Goal: Use online tool/utility: Utilize a website feature to perform a specific function

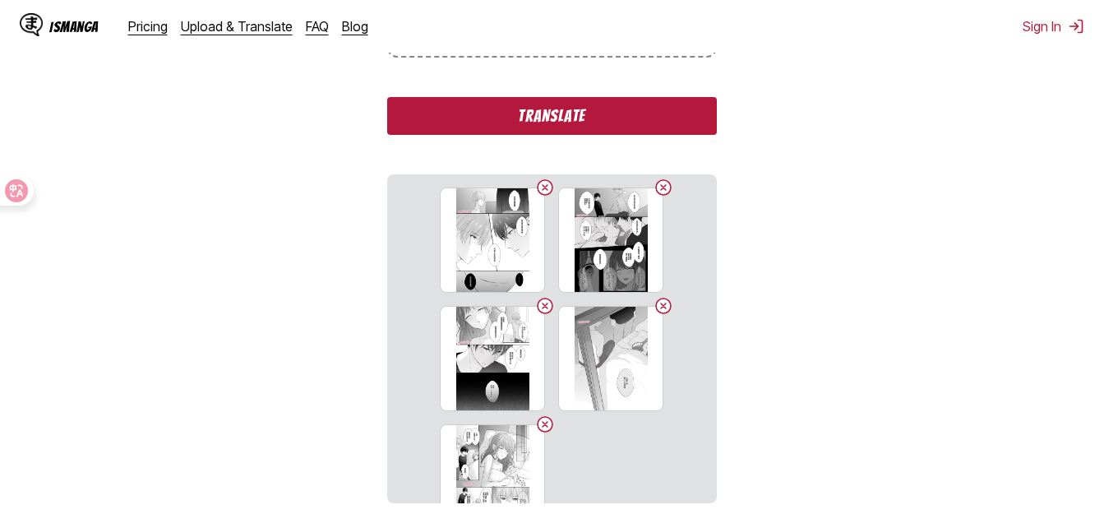
scroll to position [455, 0]
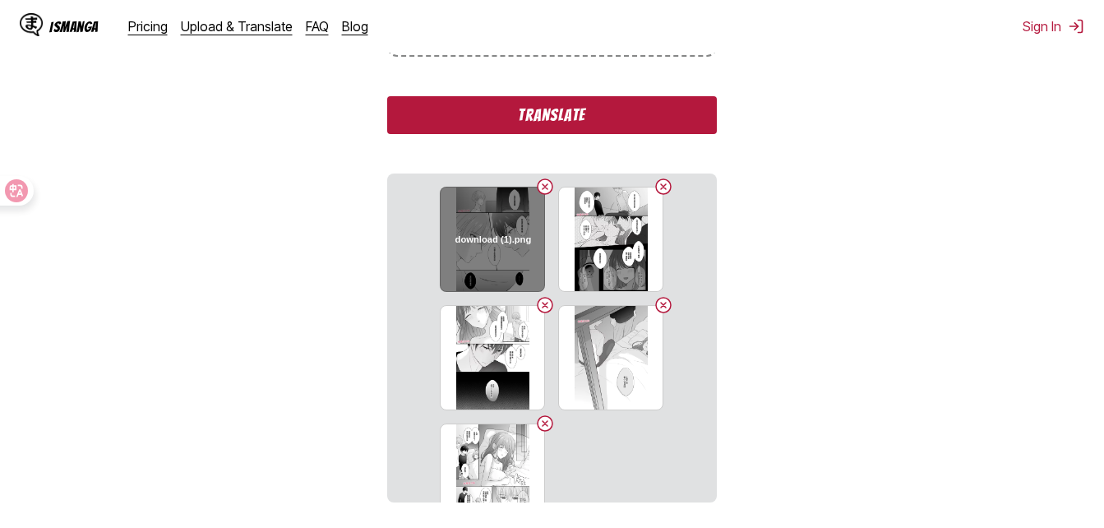
click at [542, 190] on button "Delete image" at bounding box center [545, 187] width 20 height 20
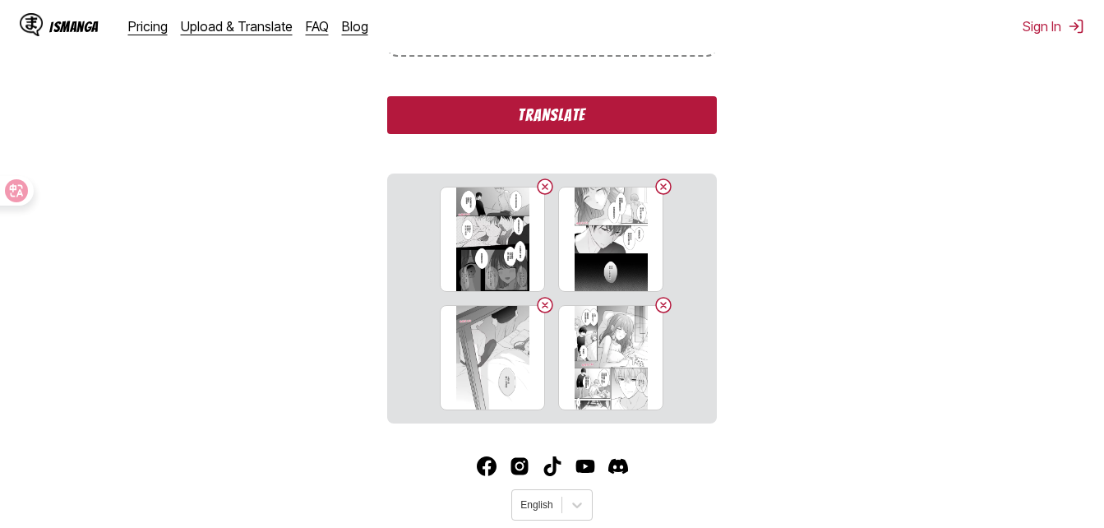
click at [542, 190] on button "Delete image" at bounding box center [545, 187] width 20 height 20
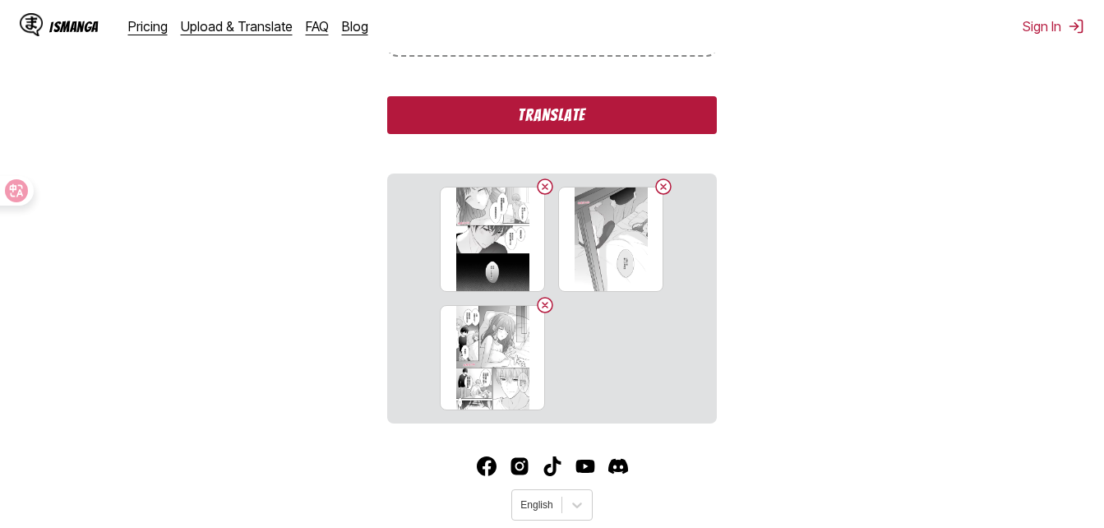
click at [542, 190] on button "Delete image" at bounding box center [545, 187] width 20 height 20
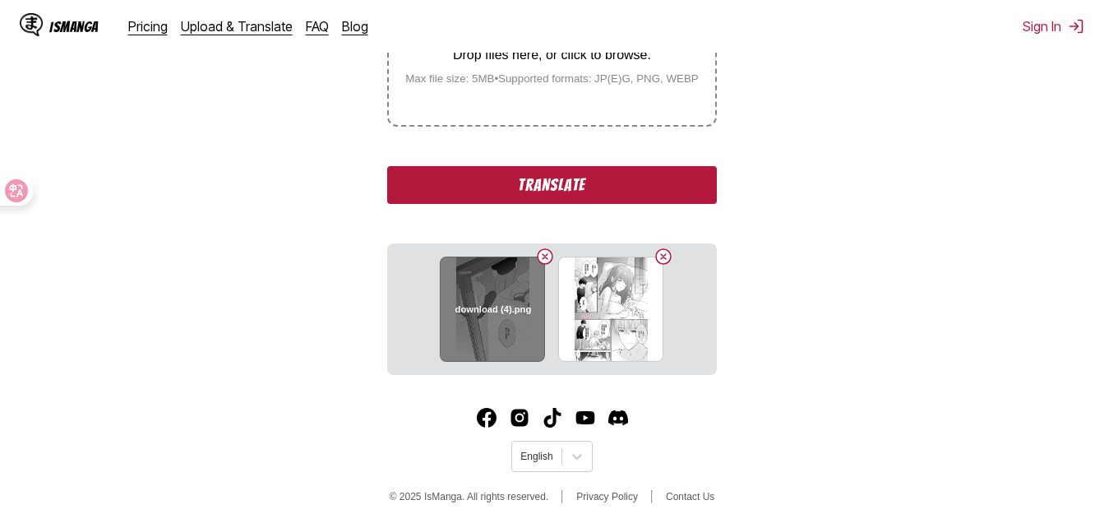
click at [544, 254] on button "Delete image" at bounding box center [545, 257] width 20 height 20
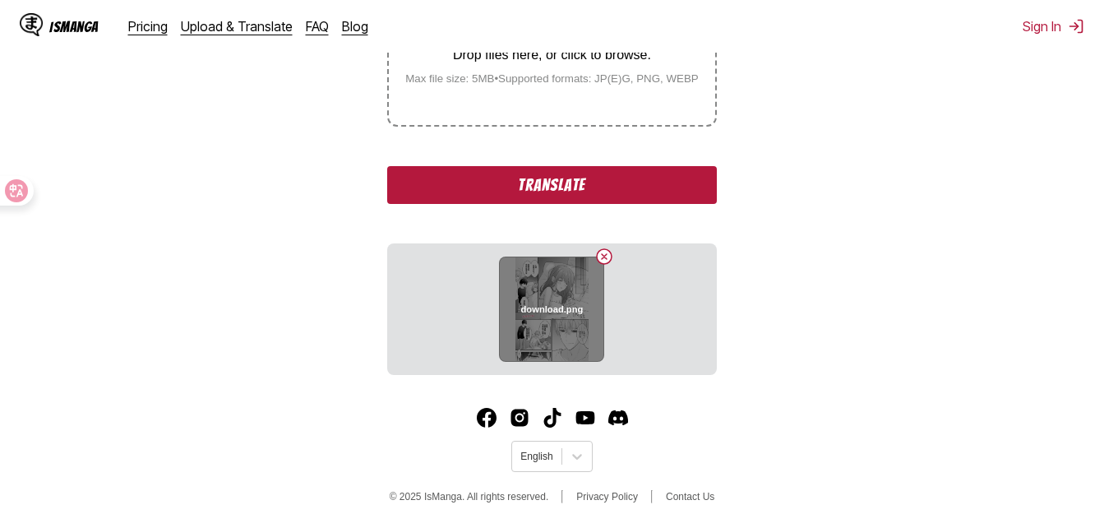
click at [610, 256] on button "Delete image" at bounding box center [604, 257] width 20 height 20
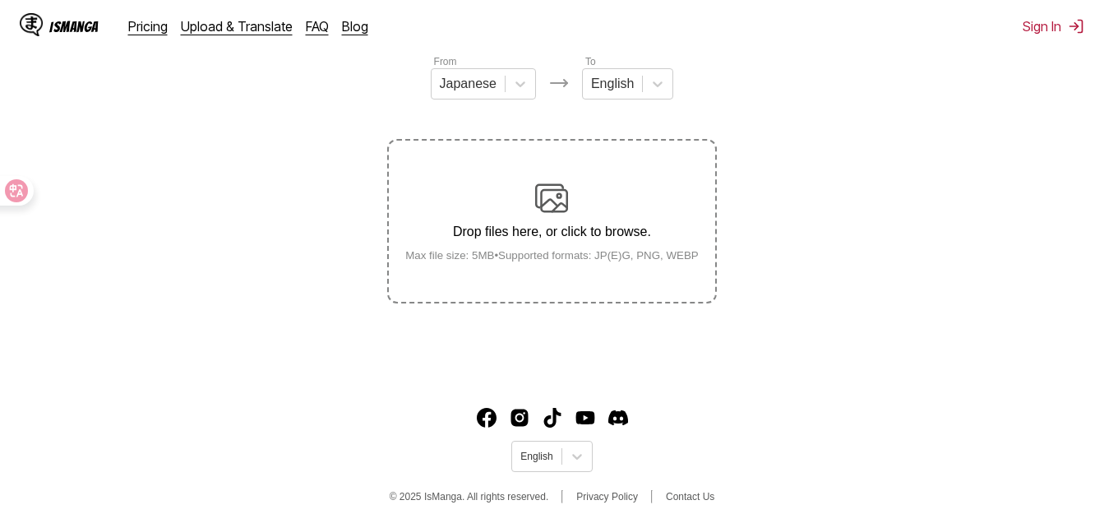
scroll to position [209, 0]
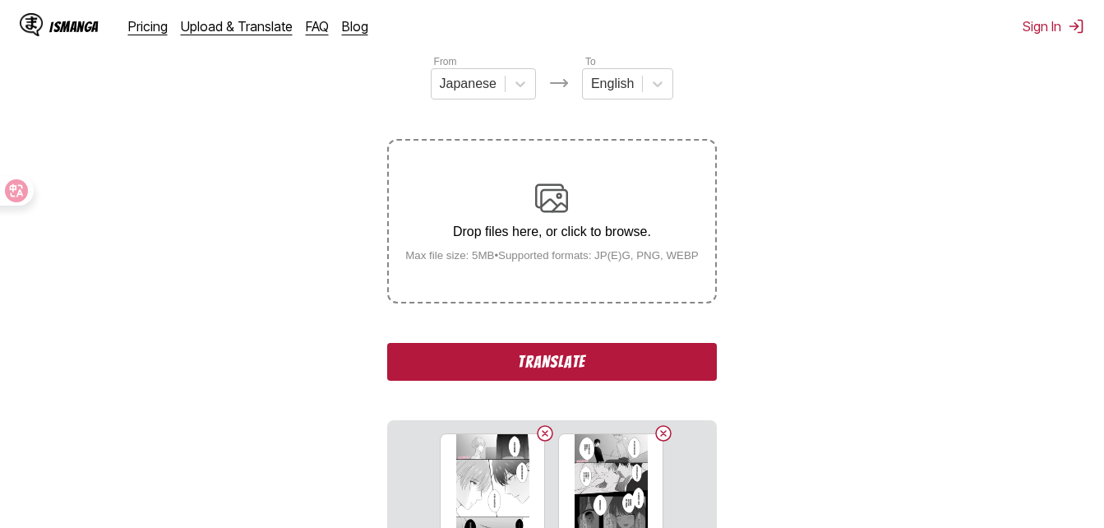
click at [621, 373] on button "Translate" at bounding box center [551, 362] width 329 height 38
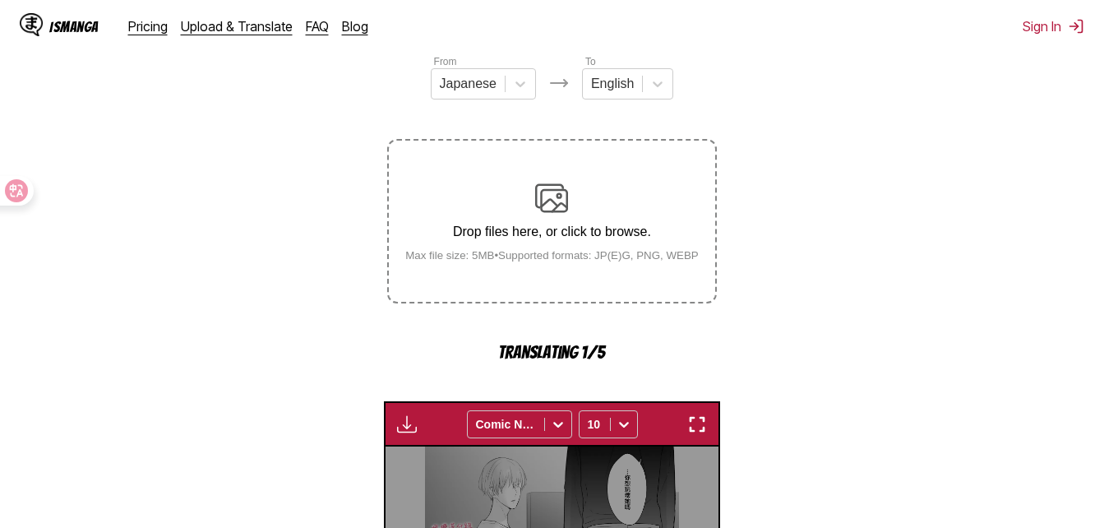
scroll to position [528, 0]
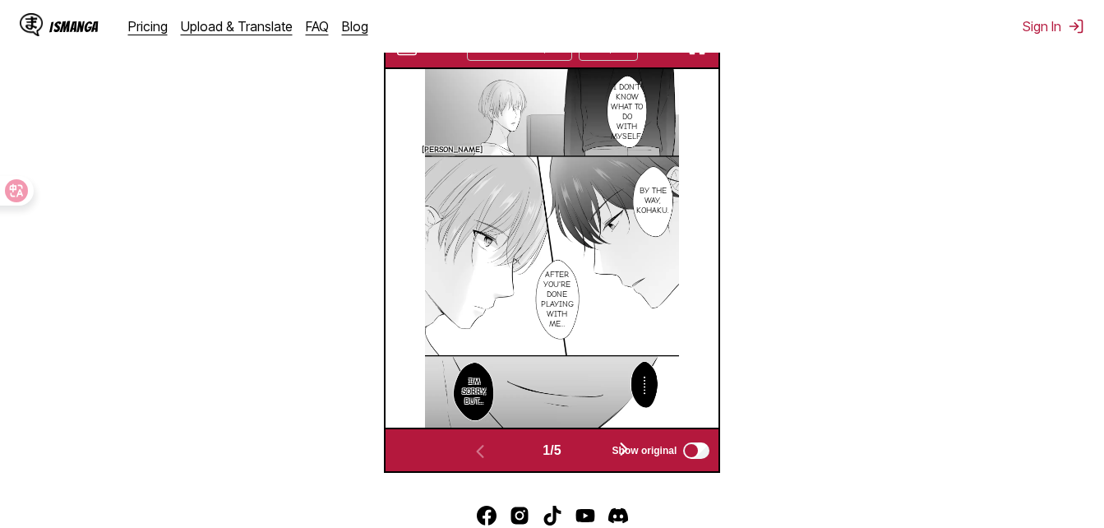
click at [703, 47] on div "IsManga Pricing Upload & Translate FAQ Blog Sign In Pricing Upload & Translate …" at bounding box center [552, 26] width 1104 height 53
click at [699, 56] on img "button" at bounding box center [697, 47] width 20 height 20
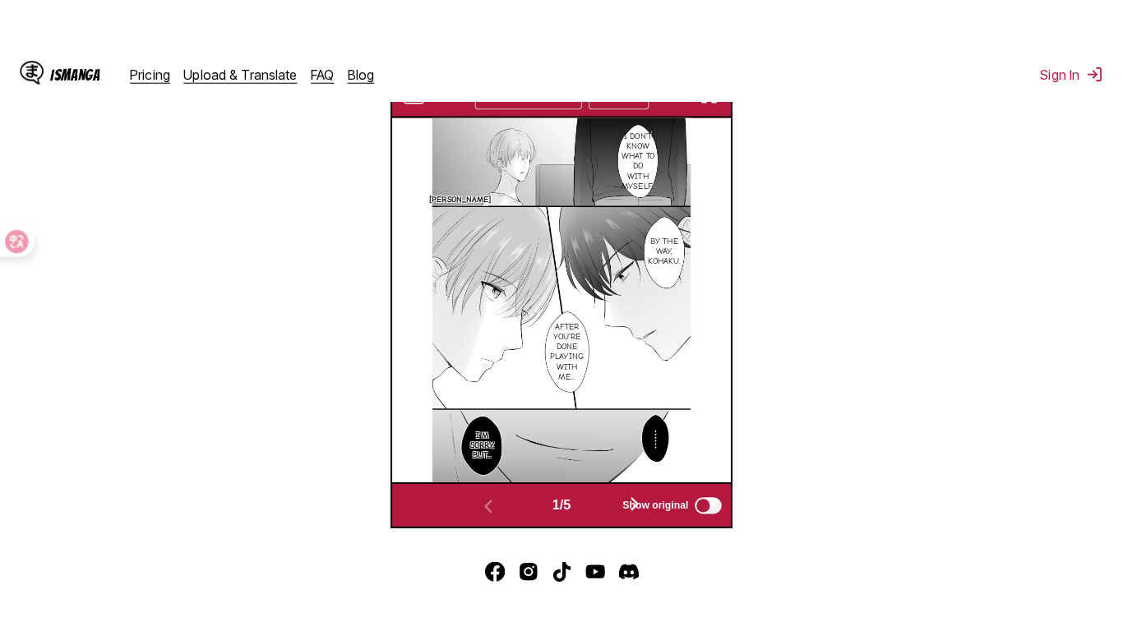
scroll to position [198, 0]
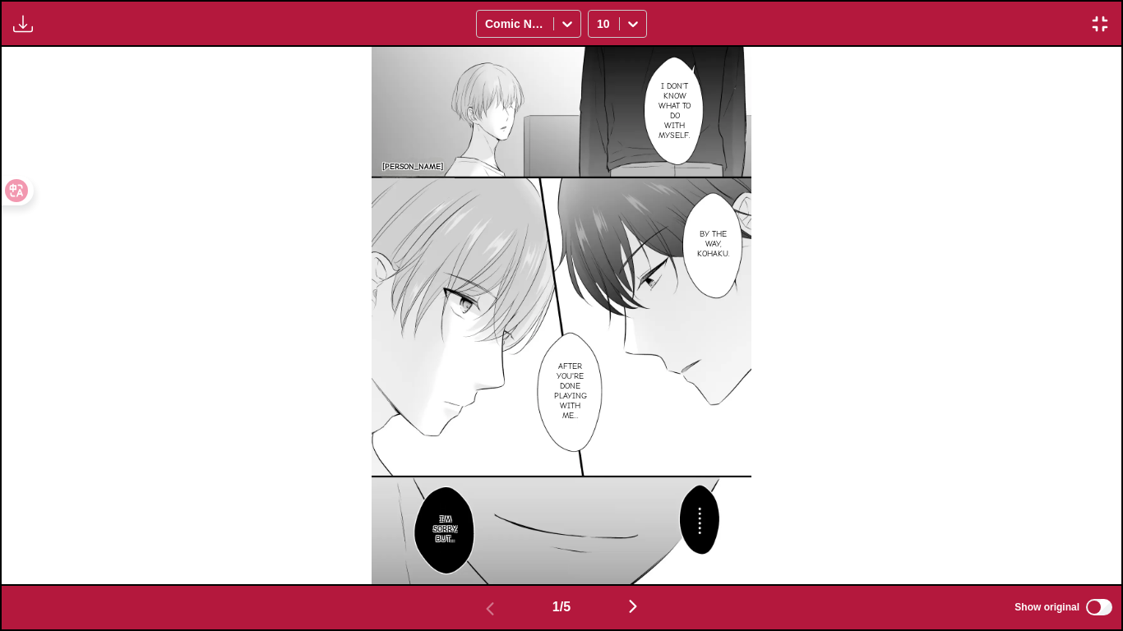
click at [633, 527] on div "1 / 5 Show original" at bounding box center [561, 607] width 1123 height 47
click at [643, 527] on img "button" at bounding box center [633, 607] width 20 height 20
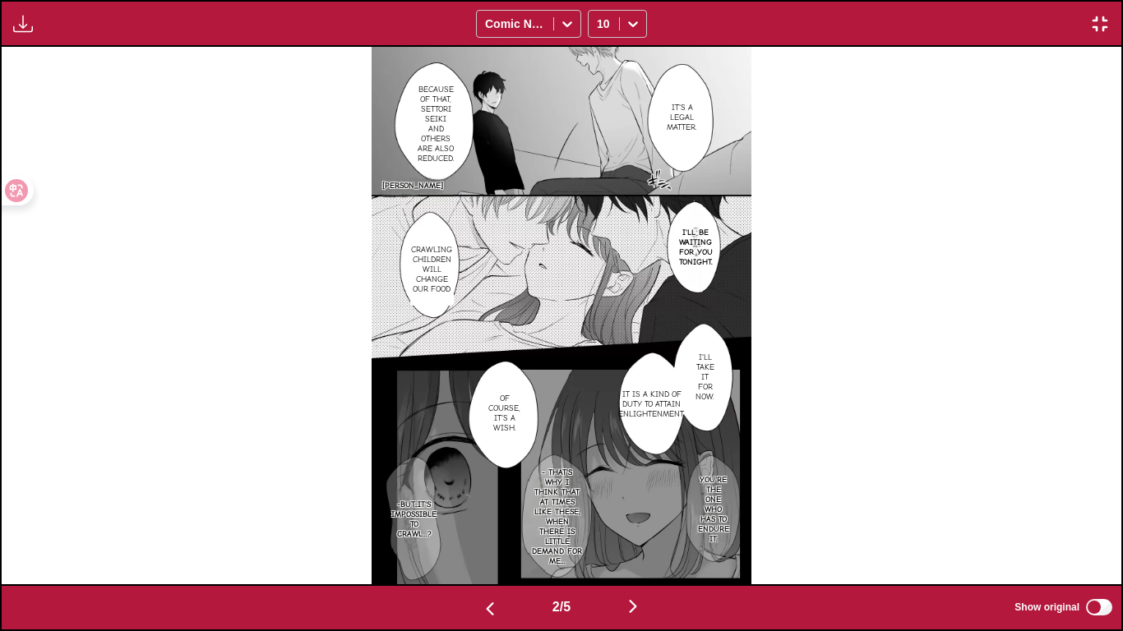
click at [638, 527] on img "button" at bounding box center [633, 607] width 20 height 20
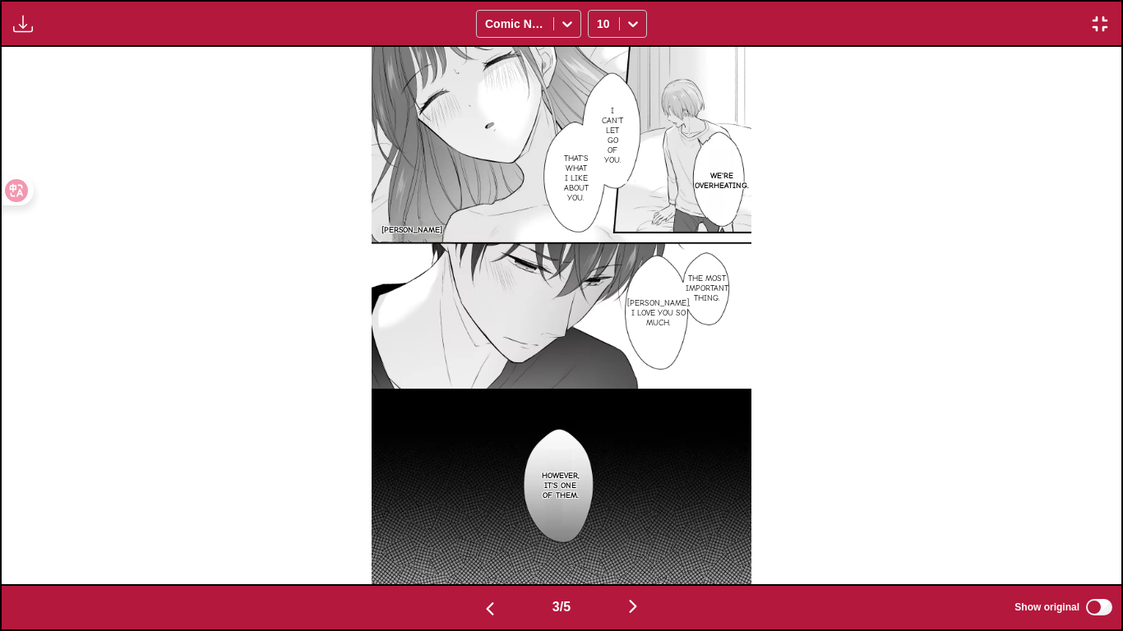
click at [638, 527] on img "button" at bounding box center [633, 607] width 20 height 20
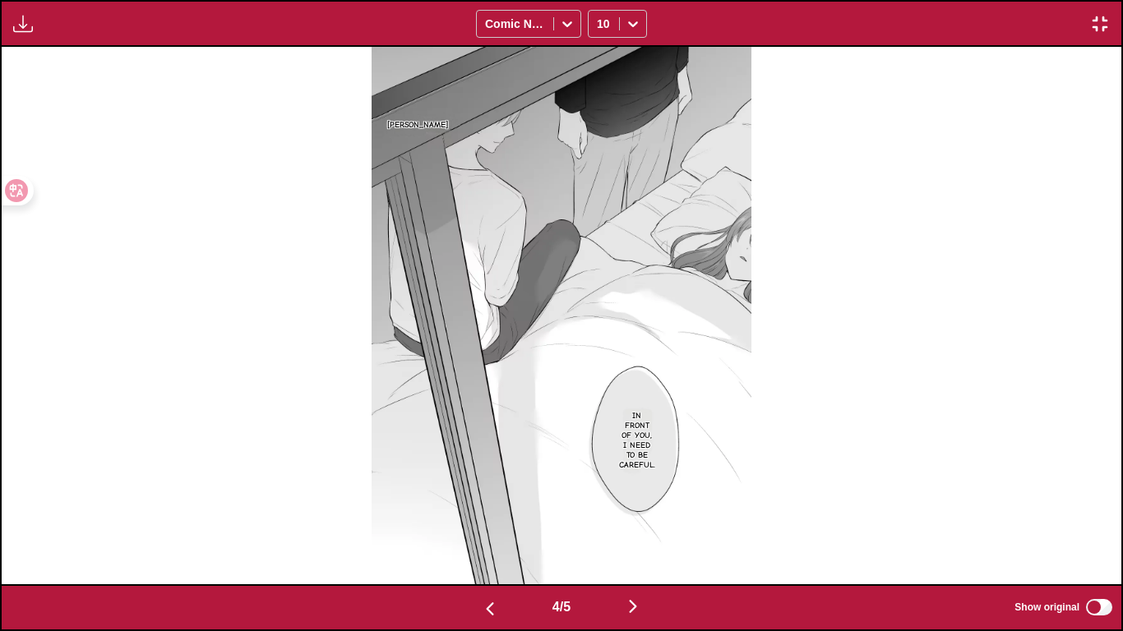
click at [497, 527] on button "button" at bounding box center [489, 608] width 99 height 24
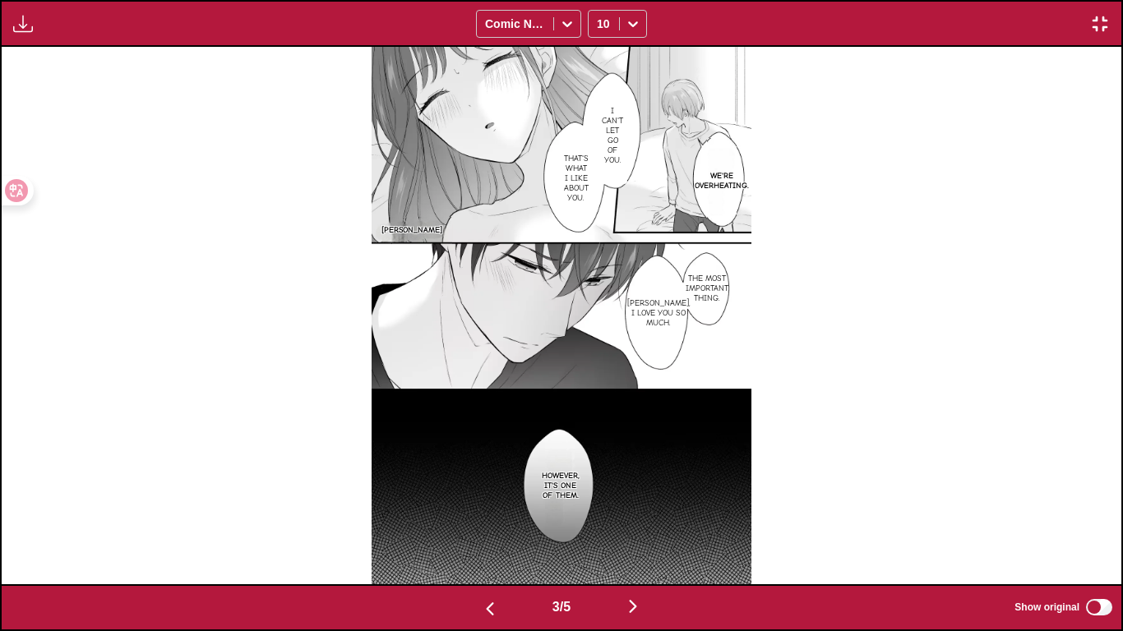
click at [497, 527] on button "button" at bounding box center [489, 608] width 99 height 24
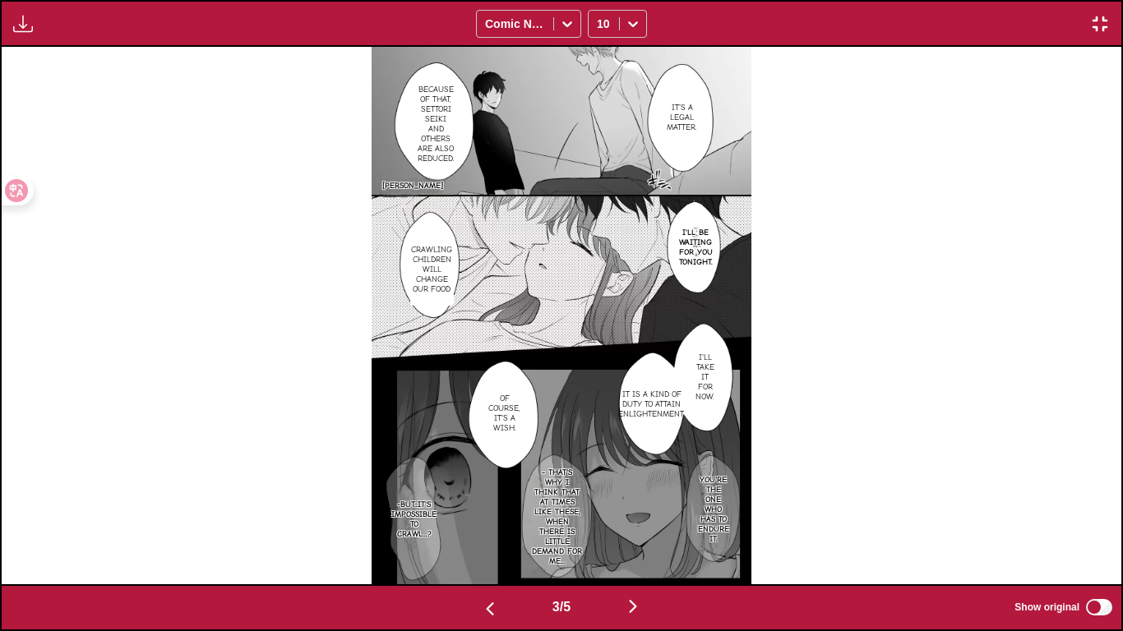
click at [497, 527] on button "button" at bounding box center [489, 608] width 99 height 24
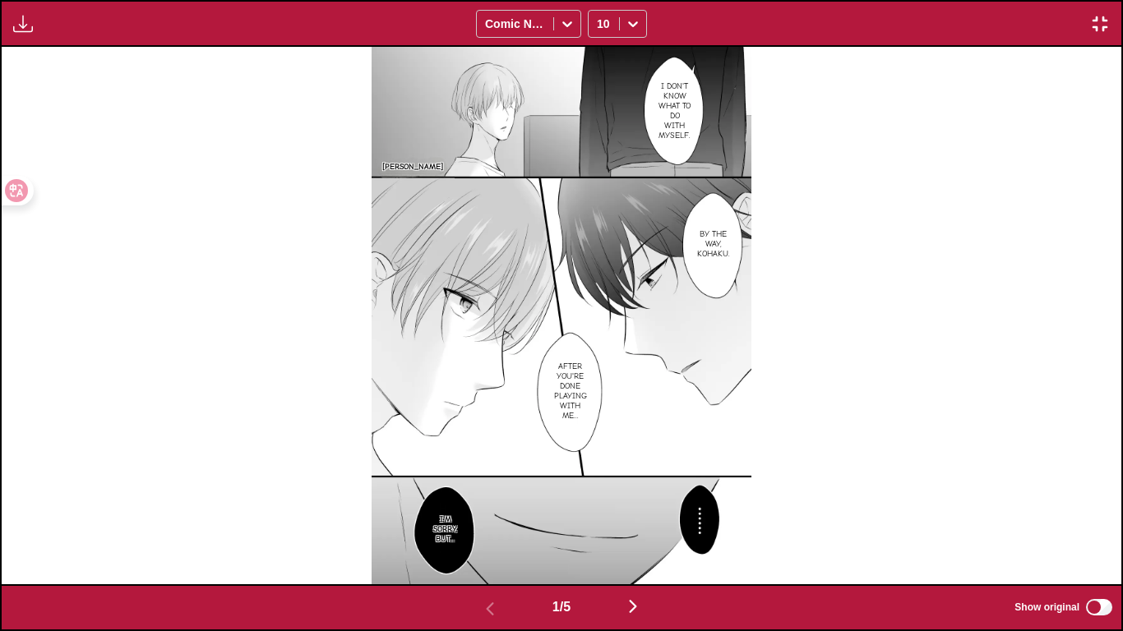
click at [640, 527] on img "button" at bounding box center [633, 607] width 20 height 20
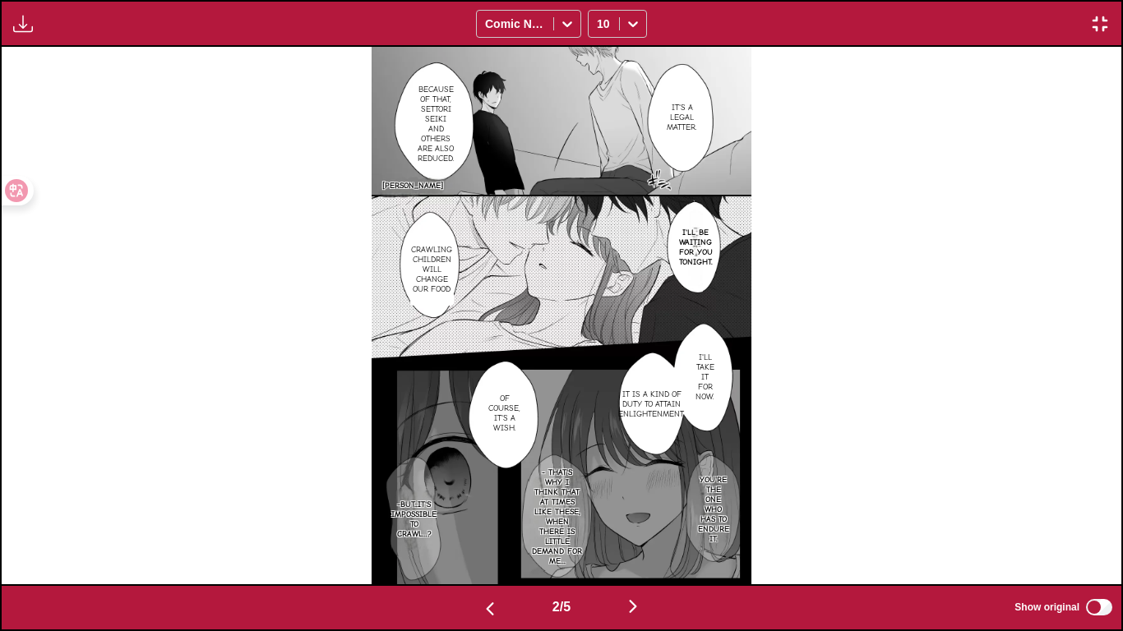
click at [639, 527] on img "button" at bounding box center [633, 607] width 20 height 20
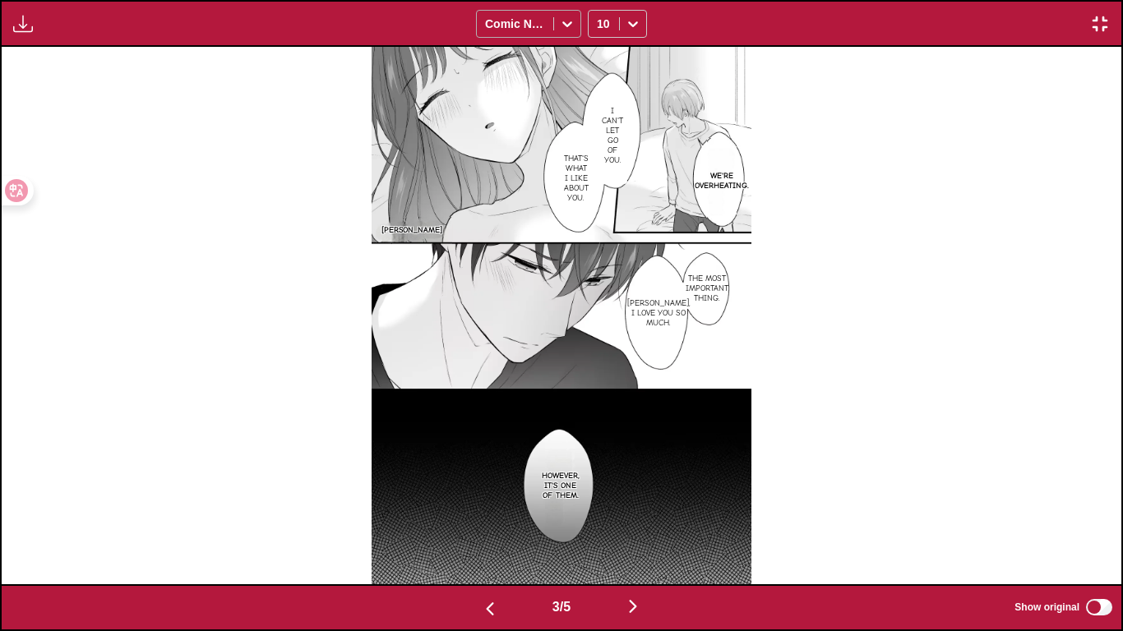
click at [562, 25] on icon at bounding box center [567, 24] width 16 height 16
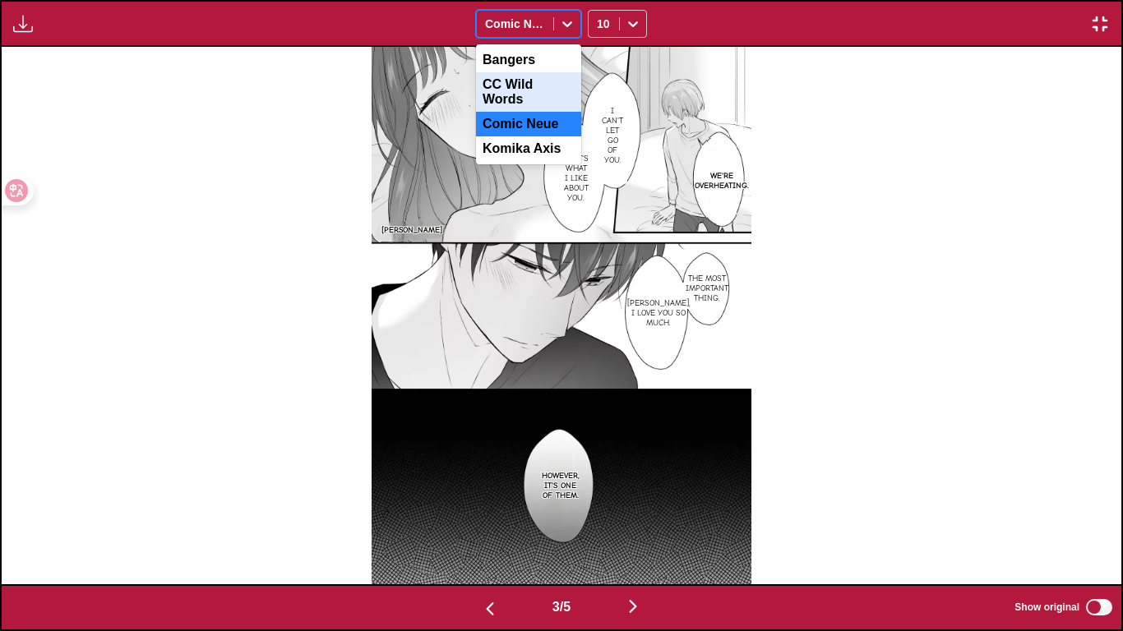
click at [488, 81] on div "CC Wild Words" at bounding box center [528, 91] width 105 height 39
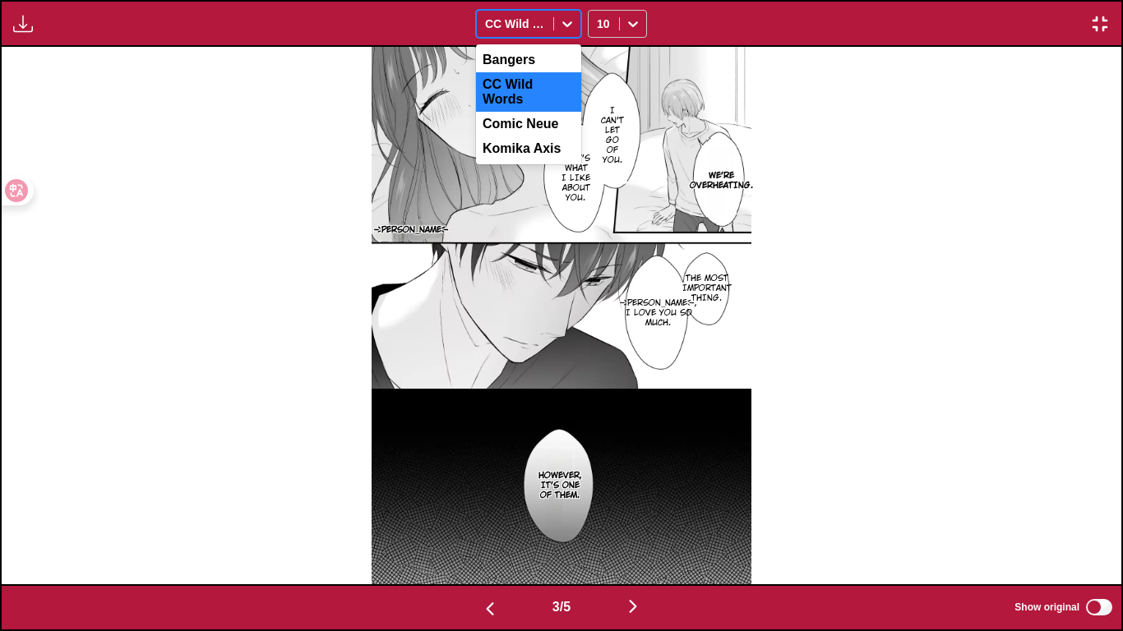
click at [559, 18] on icon at bounding box center [567, 24] width 16 height 16
click at [513, 118] on div "Comic Neue" at bounding box center [528, 124] width 105 height 25
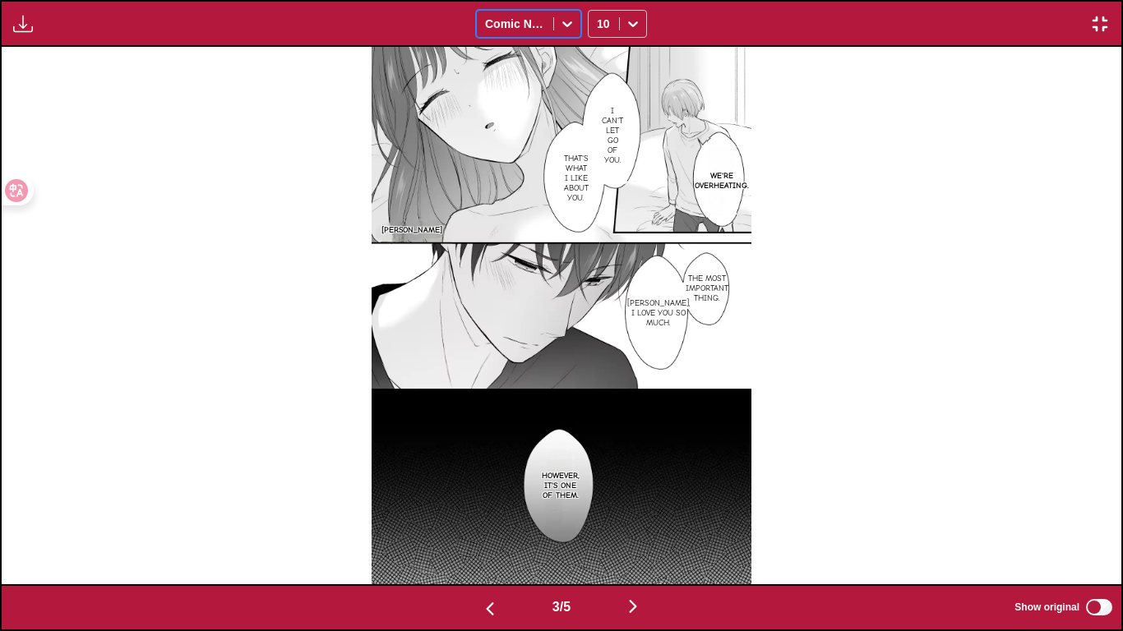
click at [648, 527] on button "button" at bounding box center [632, 608] width 99 height 24
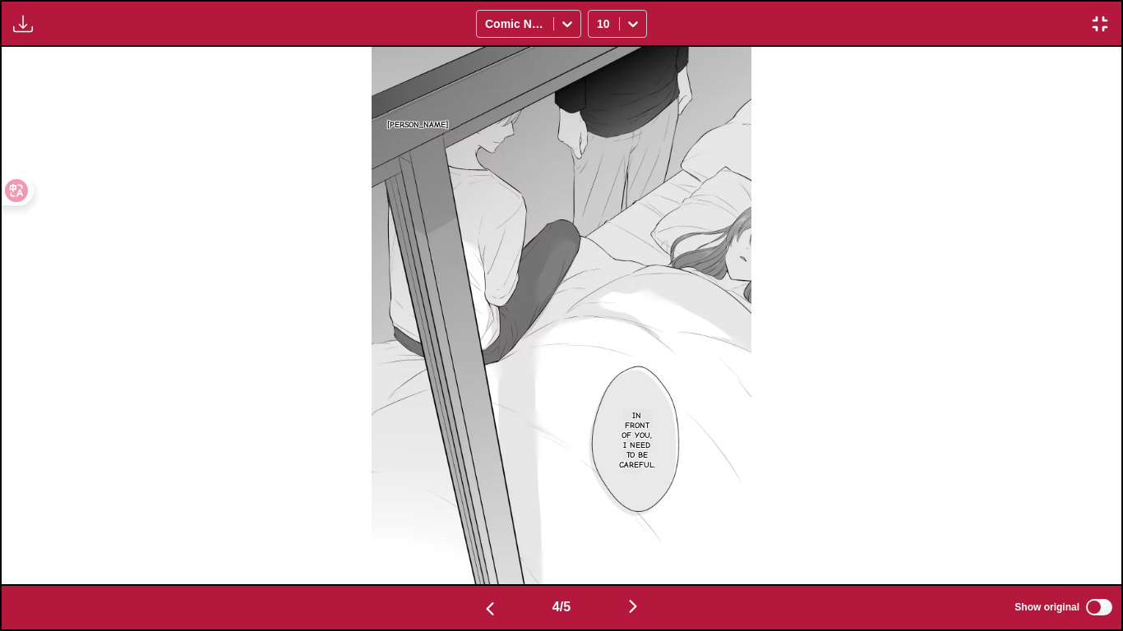
click at [648, 527] on button "button" at bounding box center [632, 608] width 99 height 24
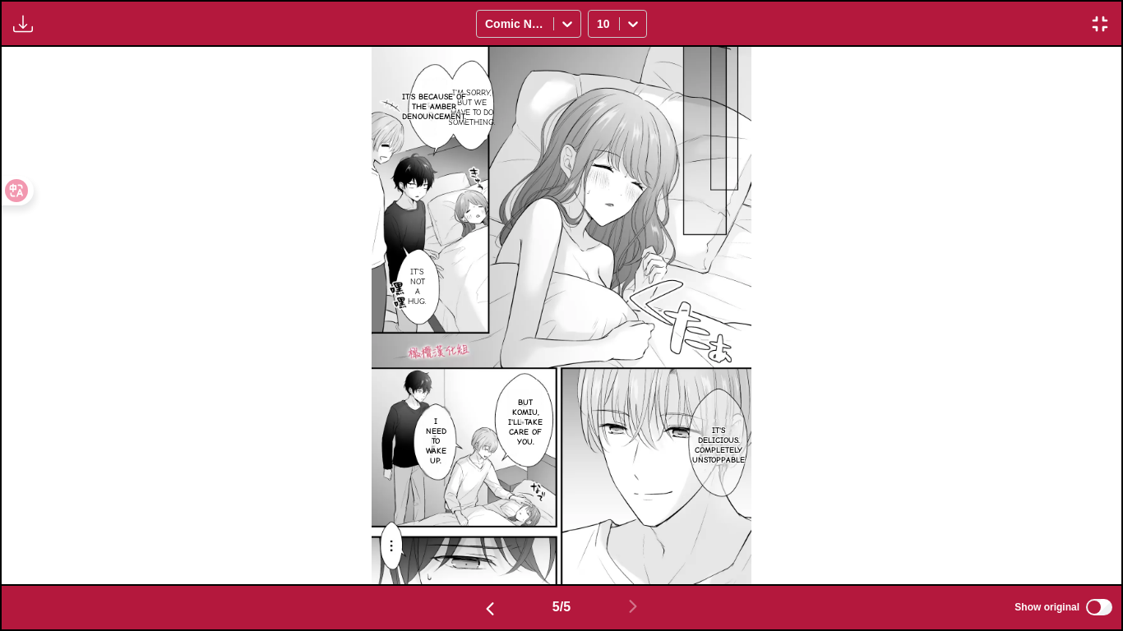
click at [1103, 21] on div "Available for premium users only Comic Neue 10" at bounding box center [561, 23] width 1123 height 47
click at [1103, 23] on button "button" at bounding box center [1100, 23] width 30 height 21
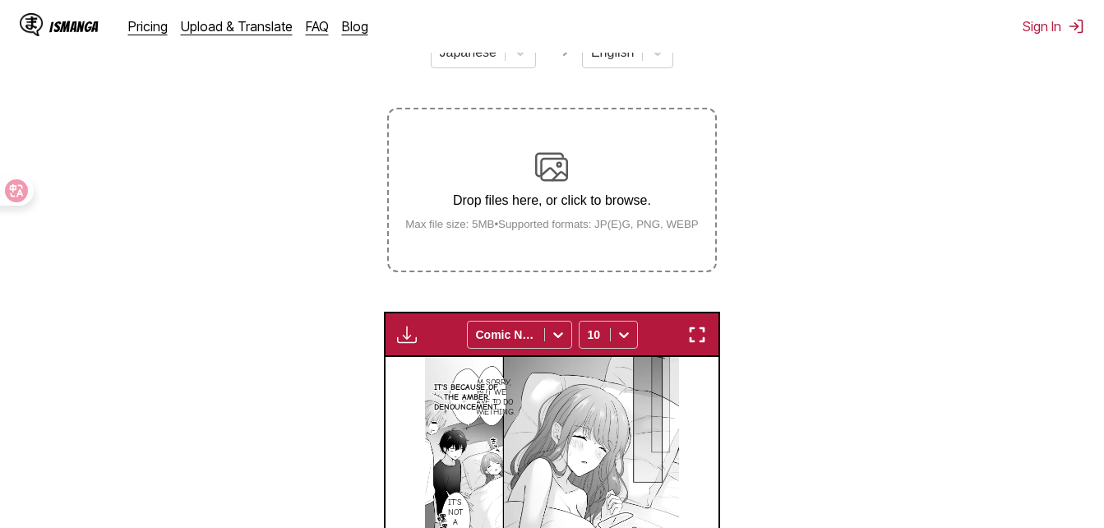
scroll to position [247, 0]
